Goal: Task Accomplishment & Management: Manage account settings

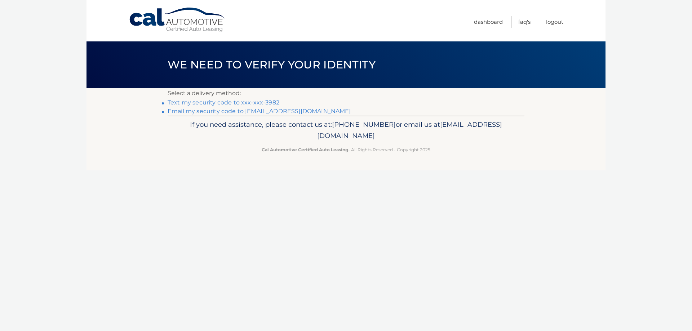
click at [250, 113] on link "Email my security code to d*****@junees.com" at bounding box center [259, 111] width 183 height 7
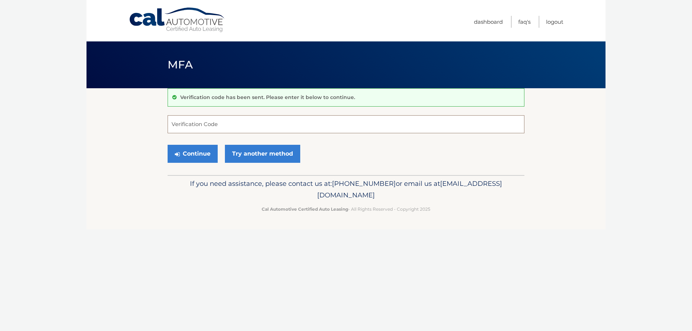
click at [191, 125] on input "Verification Code" at bounding box center [346, 124] width 357 height 18
click at [197, 126] on input "Verification Code" at bounding box center [346, 124] width 357 height 18
type input "105833"
click at [181, 153] on button "Continue" at bounding box center [193, 154] width 50 height 18
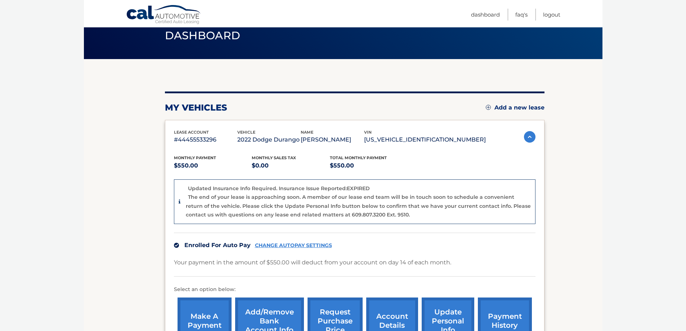
scroll to position [23, 0]
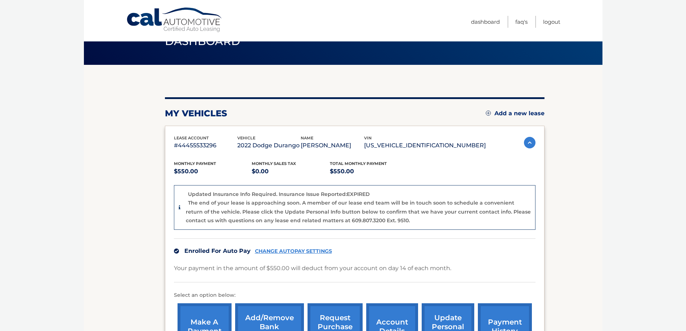
click at [526, 143] on img at bounding box center [530, 143] width 12 height 12
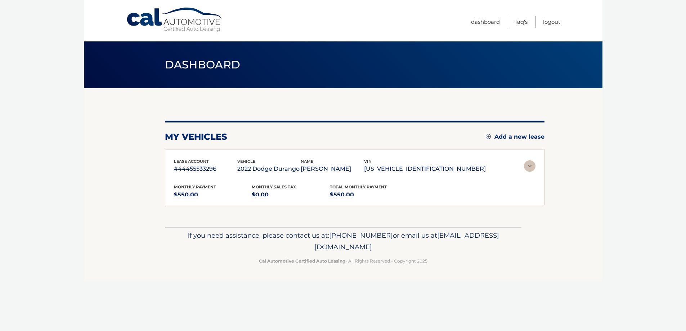
scroll to position [0, 0]
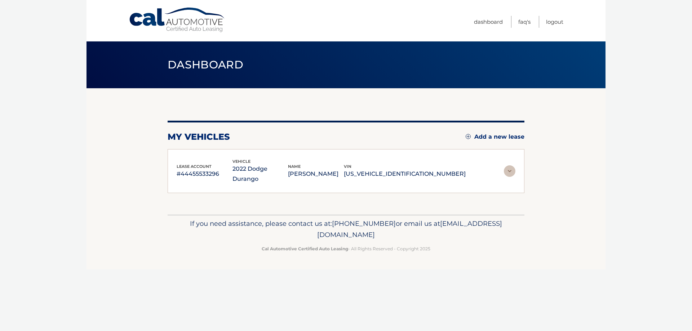
click at [526, 143] on section "my vehicles Add a new lease lease account #44455533296 vehicle 2022 Dodge Duran…" at bounding box center [345, 151] width 519 height 126
click at [509, 168] on img at bounding box center [510, 171] width 12 height 12
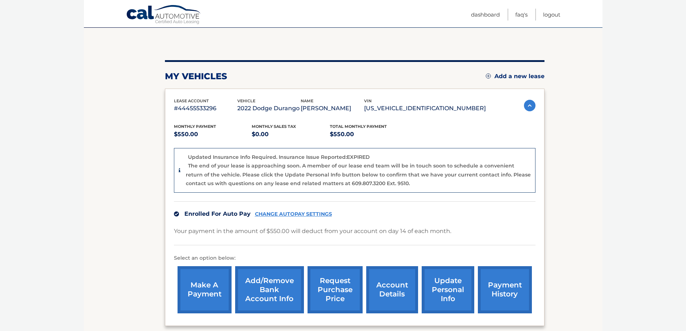
scroll to position [72, 0]
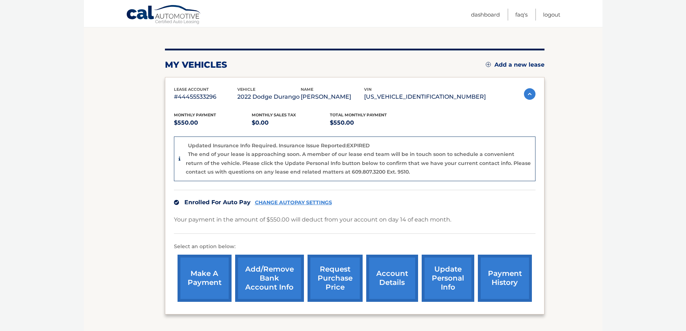
click at [329, 280] on link "request purchase price" at bounding box center [335, 278] width 55 height 47
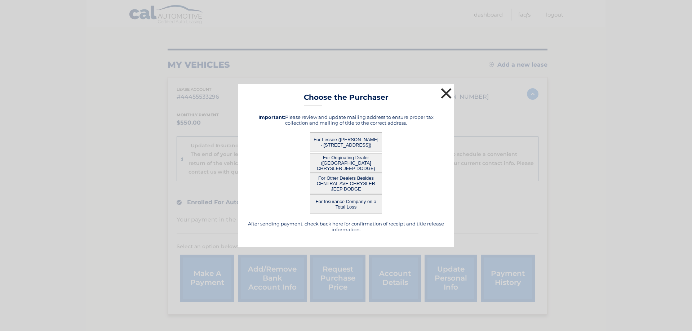
click at [441, 94] on button "×" at bounding box center [446, 93] width 14 height 14
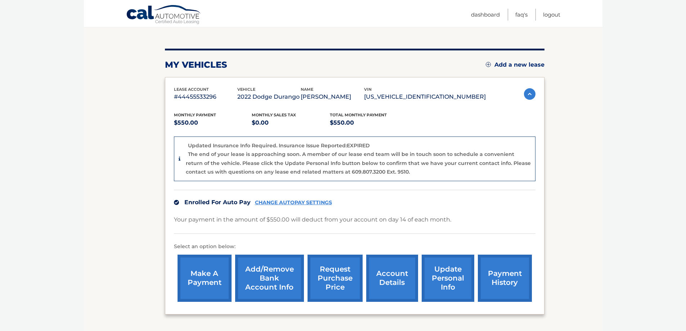
click at [496, 285] on link "payment history" at bounding box center [505, 278] width 54 height 47
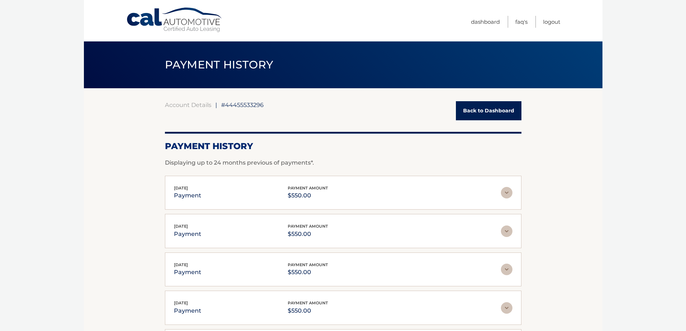
click at [495, 108] on link "Back to Dashboard" at bounding box center [489, 110] width 66 height 19
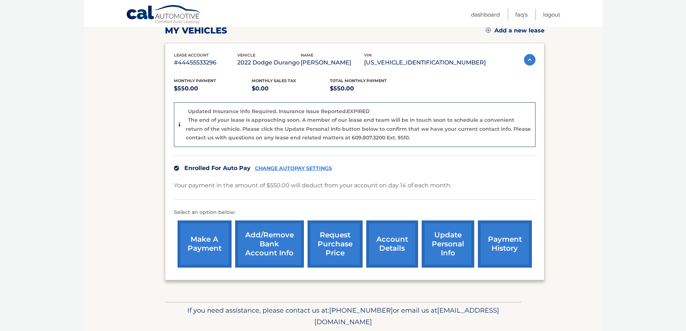
scroll to position [108, 0]
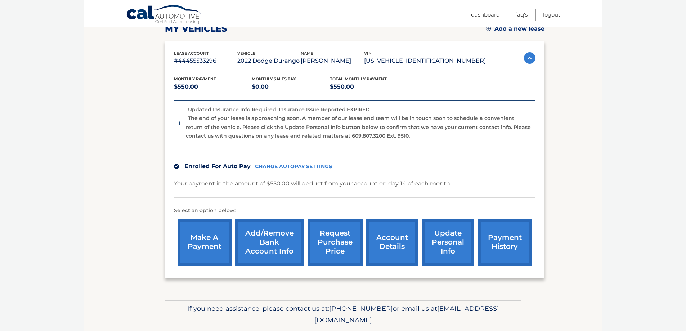
click at [272, 247] on link "Add/Remove bank account info" at bounding box center [269, 242] width 69 height 47
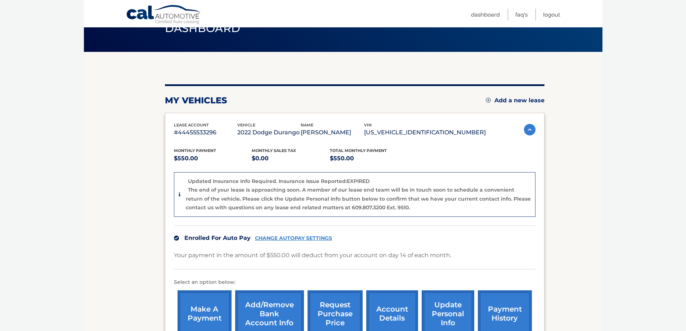
scroll to position [36, 0]
